Goal: Go to known website: Access a specific website the user already knows

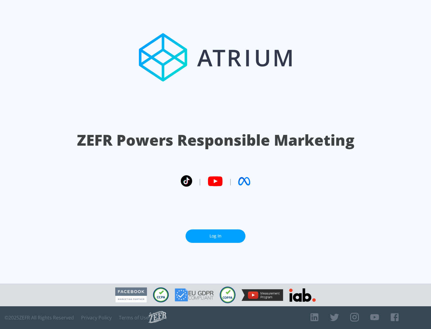
click at [215, 236] on link "Log In" at bounding box center [215, 235] width 60 height 13
